Goal: Navigation & Orientation: Find specific page/section

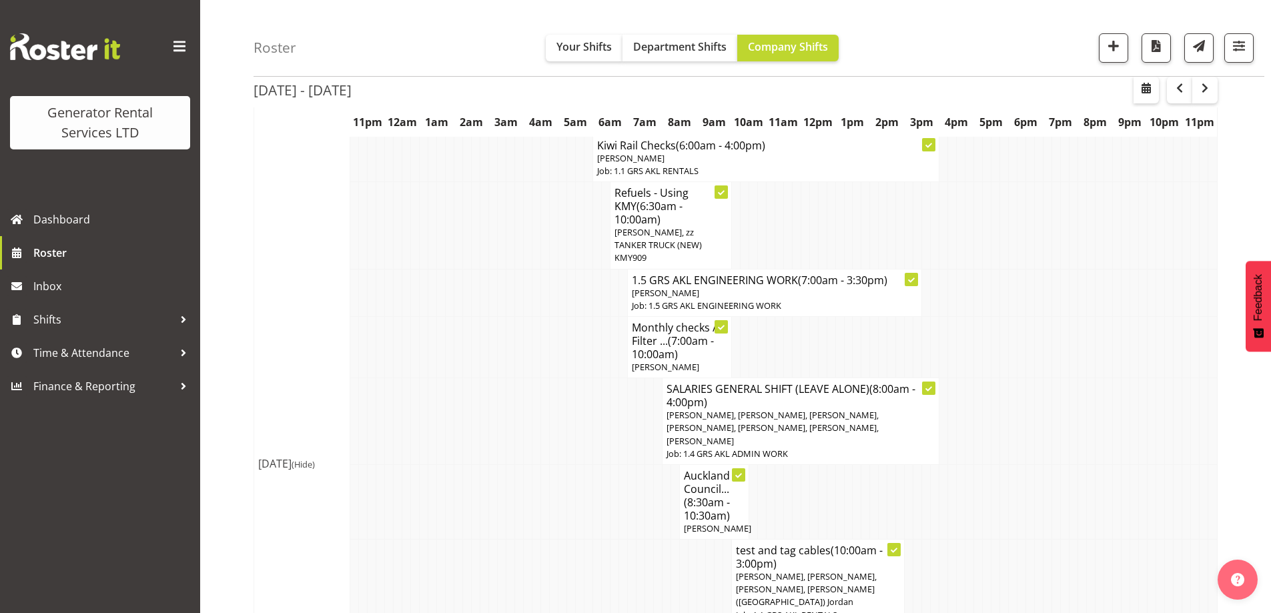
scroll to position [1535, 0]
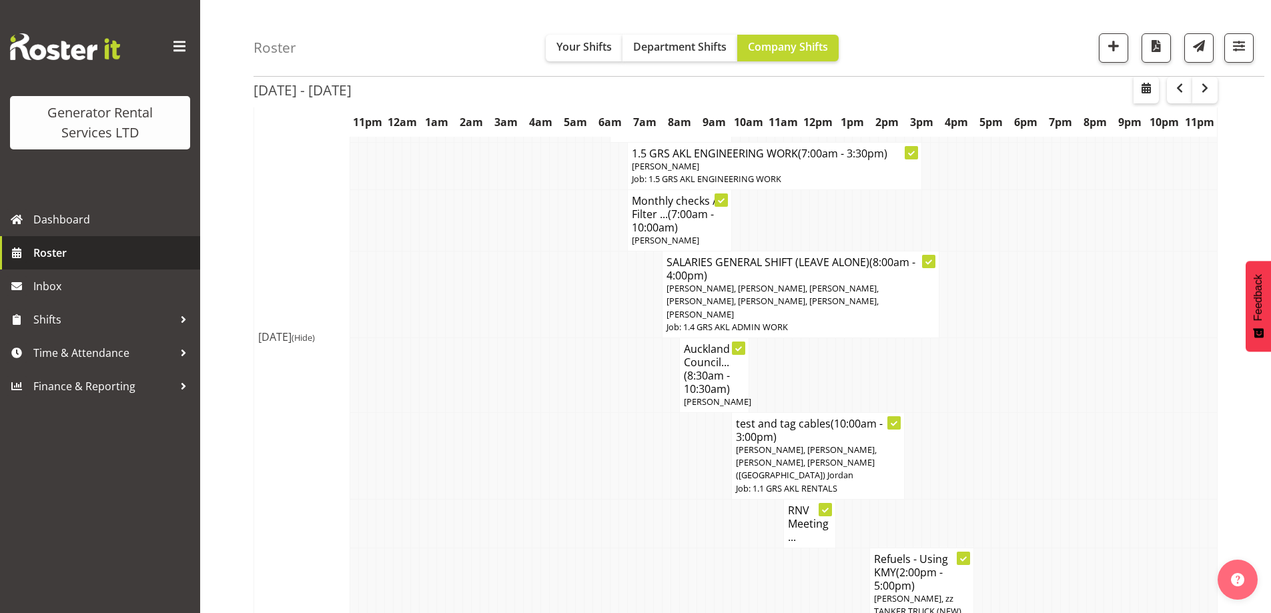
click at [151, 252] on span "Roster" at bounding box center [113, 253] width 160 height 20
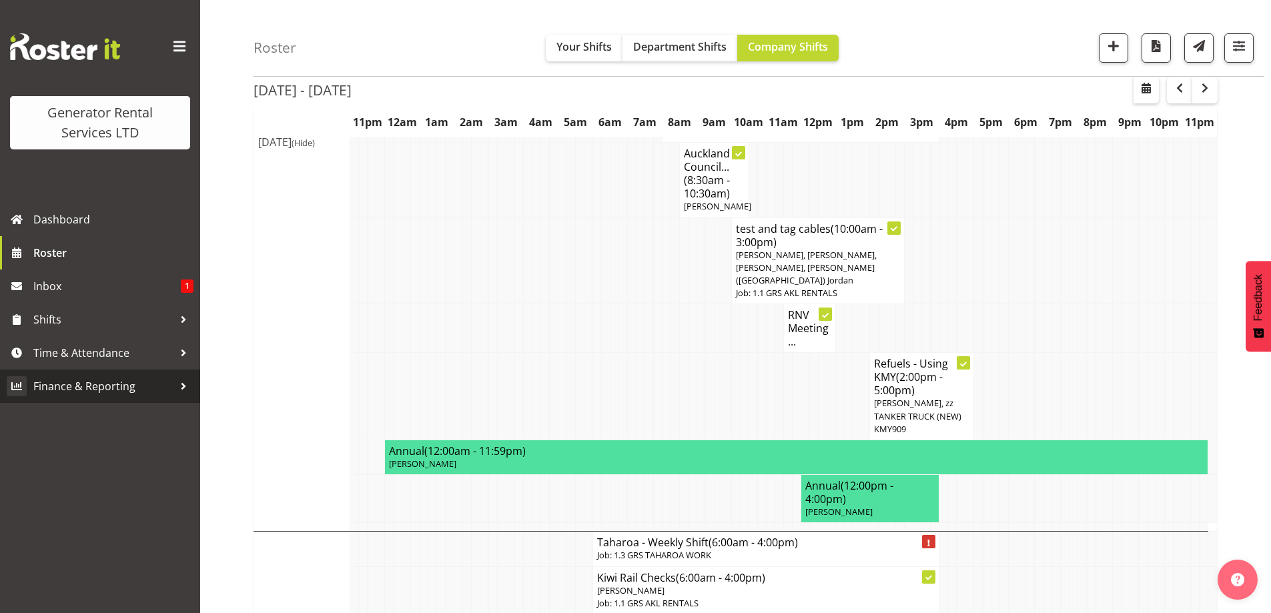
scroll to position [534, 0]
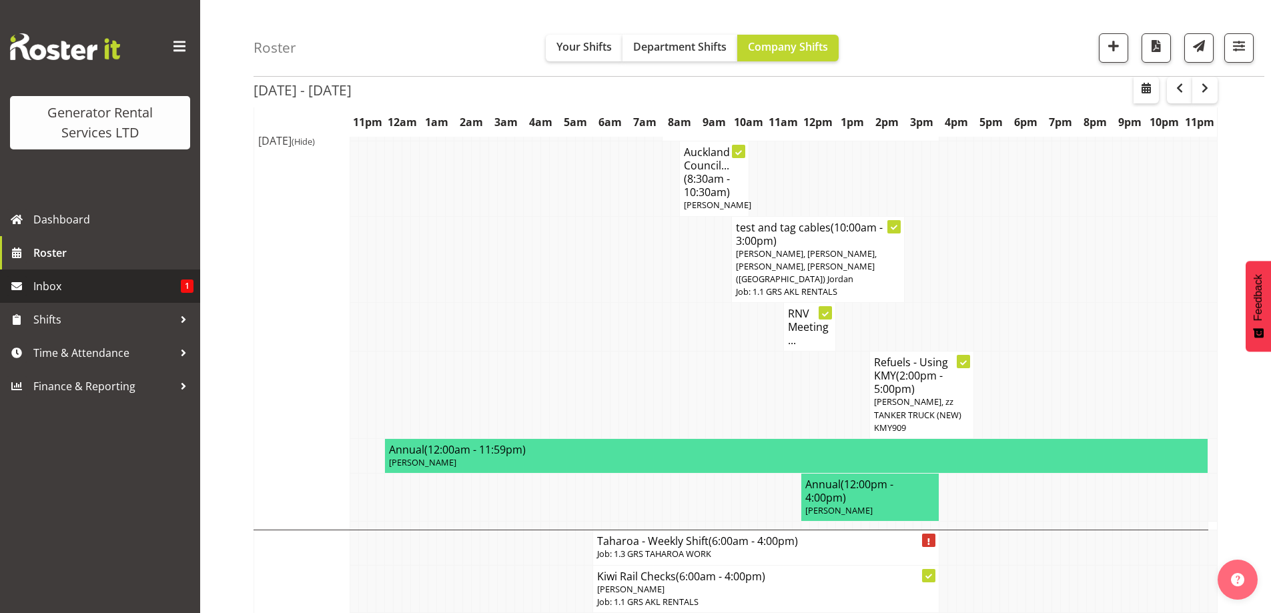
click at [85, 284] on span "Inbox" at bounding box center [106, 286] width 147 height 20
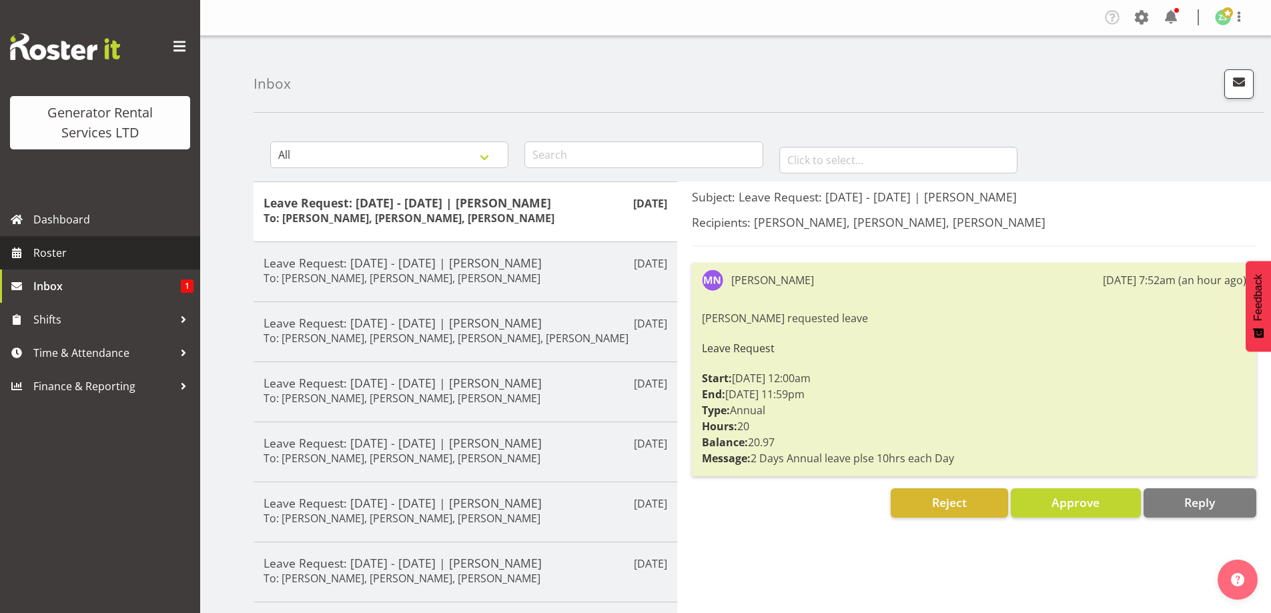
click at [76, 254] on span "Roster" at bounding box center [113, 253] width 160 height 20
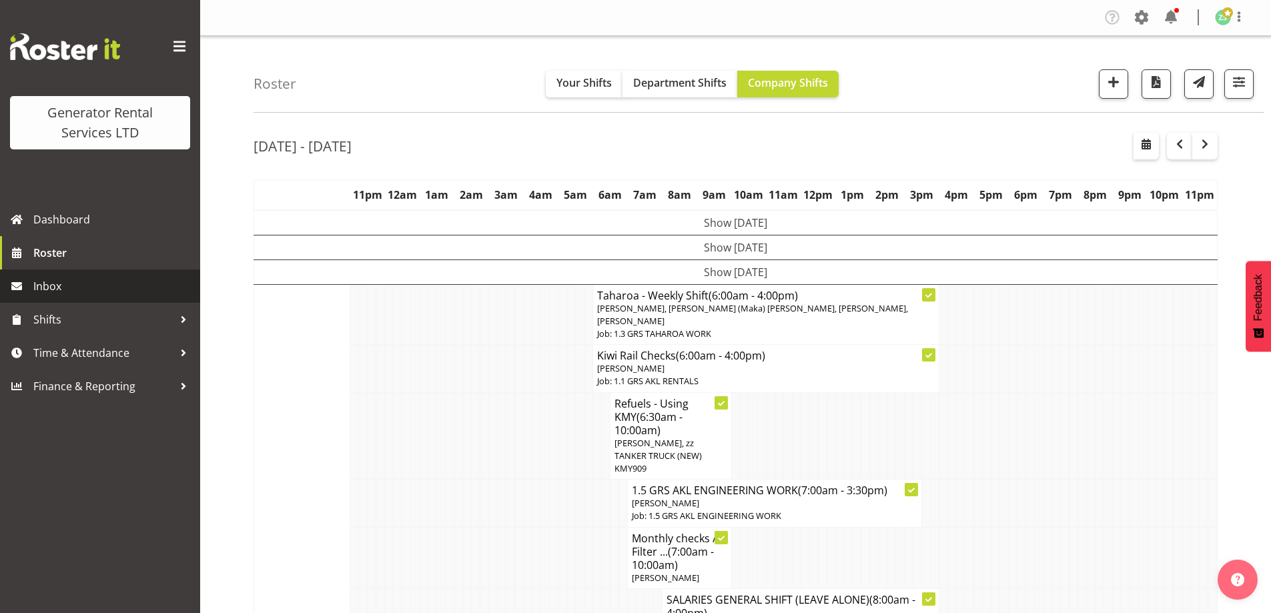
click at [91, 296] on span "Inbox" at bounding box center [113, 286] width 160 height 20
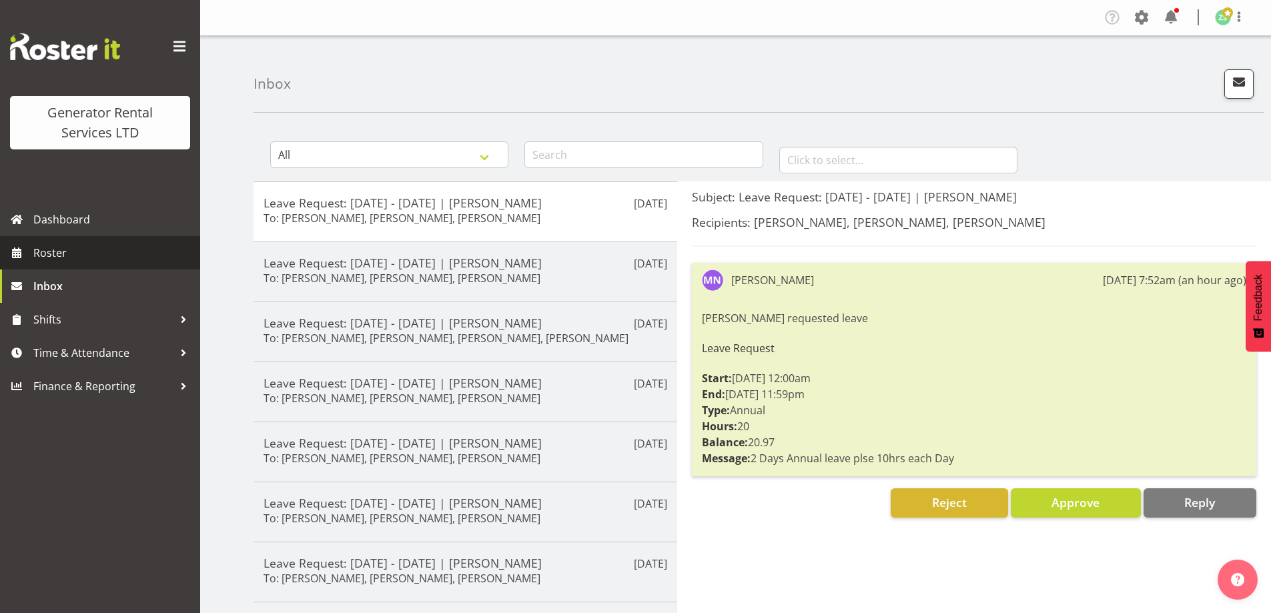
click at [107, 261] on span "Roster" at bounding box center [113, 253] width 160 height 20
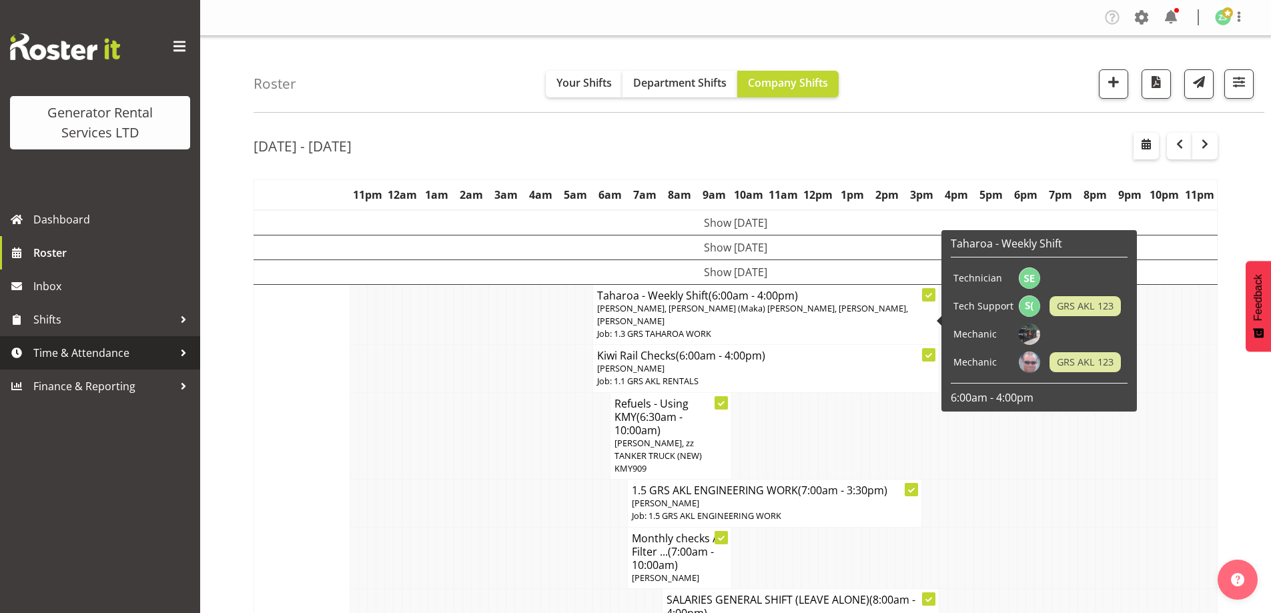
click at [69, 347] on span "Time & Attendance" at bounding box center [103, 353] width 140 height 20
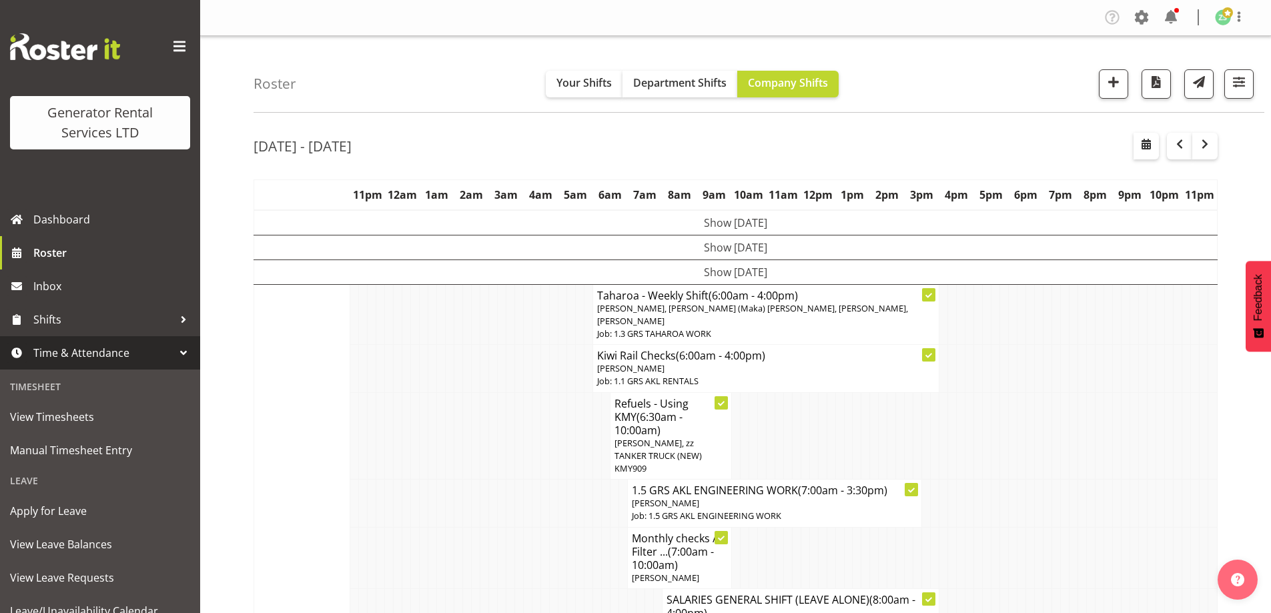
click at [69, 347] on span "Time & Attendance" at bounding box center [103, 353] width 140 height 20
